Goal: Find specific page/section: Find specific page/section

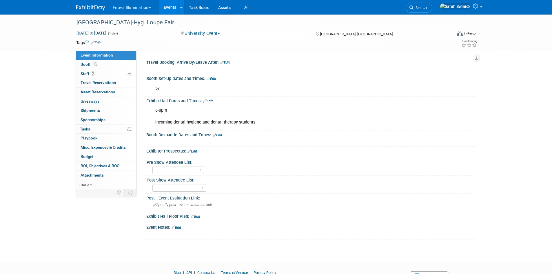
click at [94, 9] on img at bounding box center [90, 8] width 29 height 6
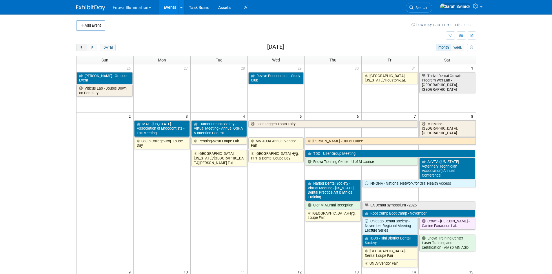
click at [80, 49] on span "prev" at bounding box center [81, 48] width 4 height 4
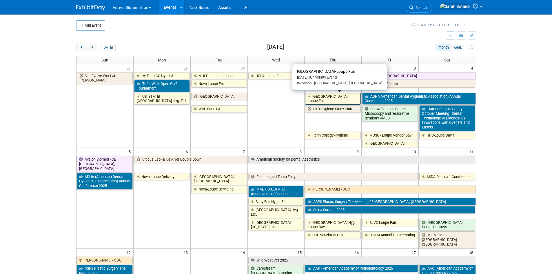
click at [316, 98] on link "[GEOGRAPHIC_DATA]-Loupe Fair" at bounding box center [333, 99] width 56 height 12
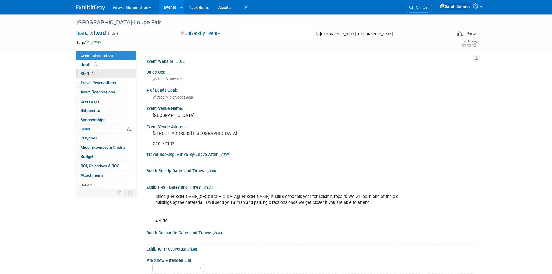
click at [96, 70] on link "1 Staff 1" at bounding box center [106, 73] width 60 height 9
